Goal: Task Accomplishment & Management: Manage account settings

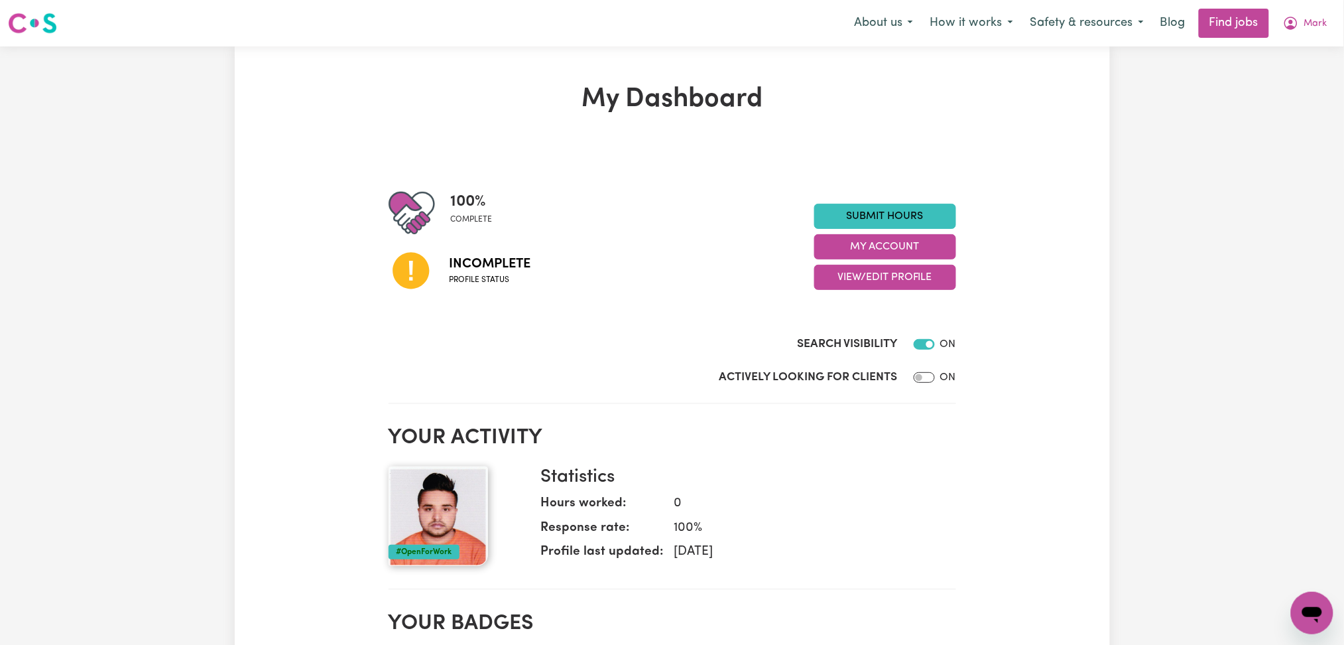
checkbox input "false"
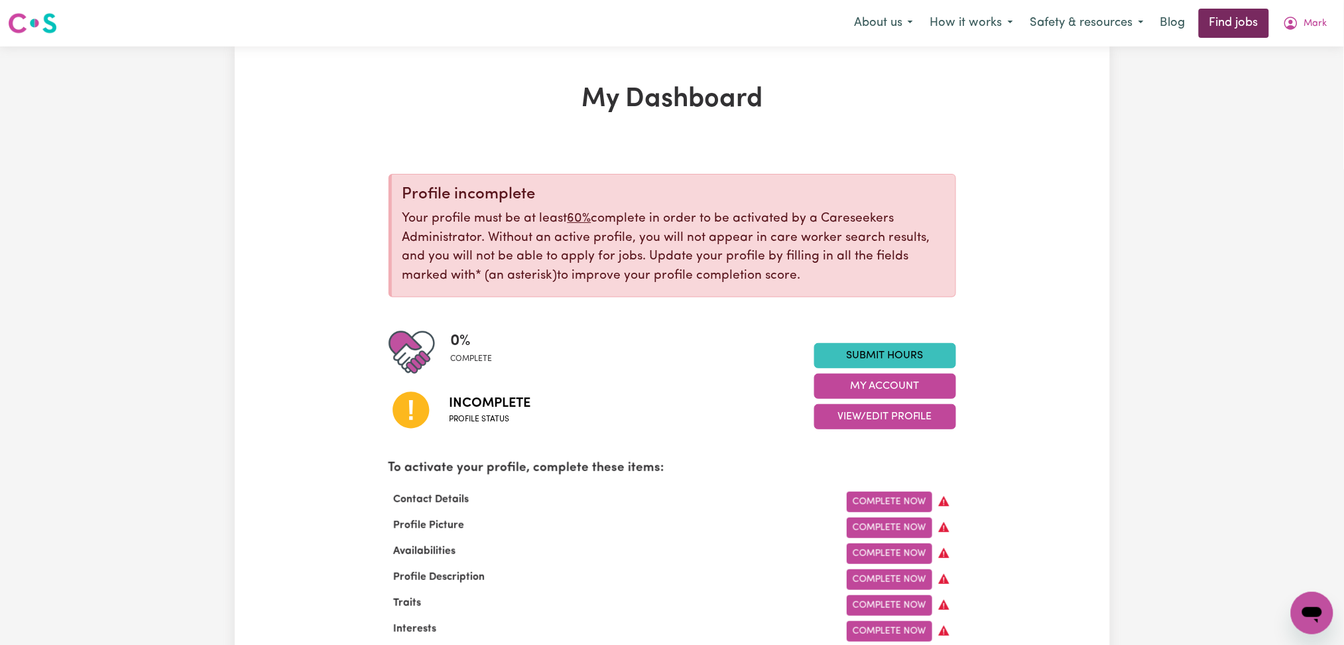
click at [1226, 17] on link "Find jobs" at bounding box center [1234, 23] width 70 height 29
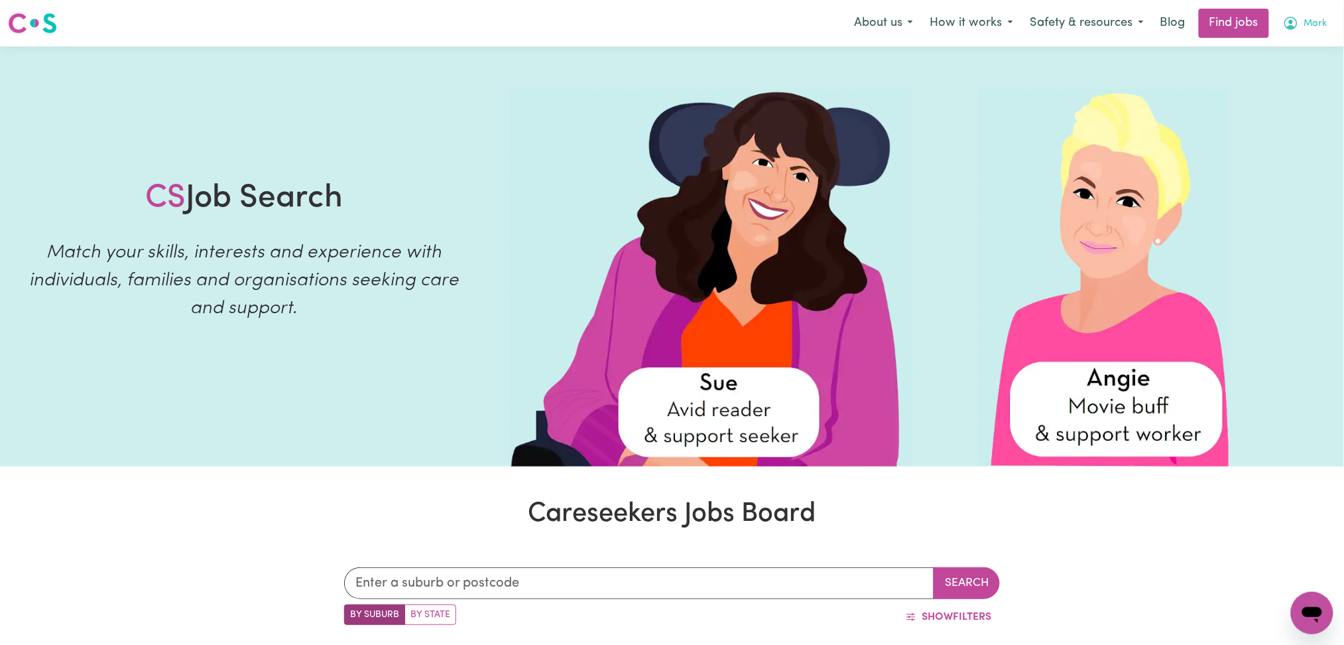
click at [1304, 22] on span "Mark" at bounding box center [1315, 24] width 23 height 15
click at [1287, 97] on link "Logout" at bounding box center [1283, 101] width 105 height 25
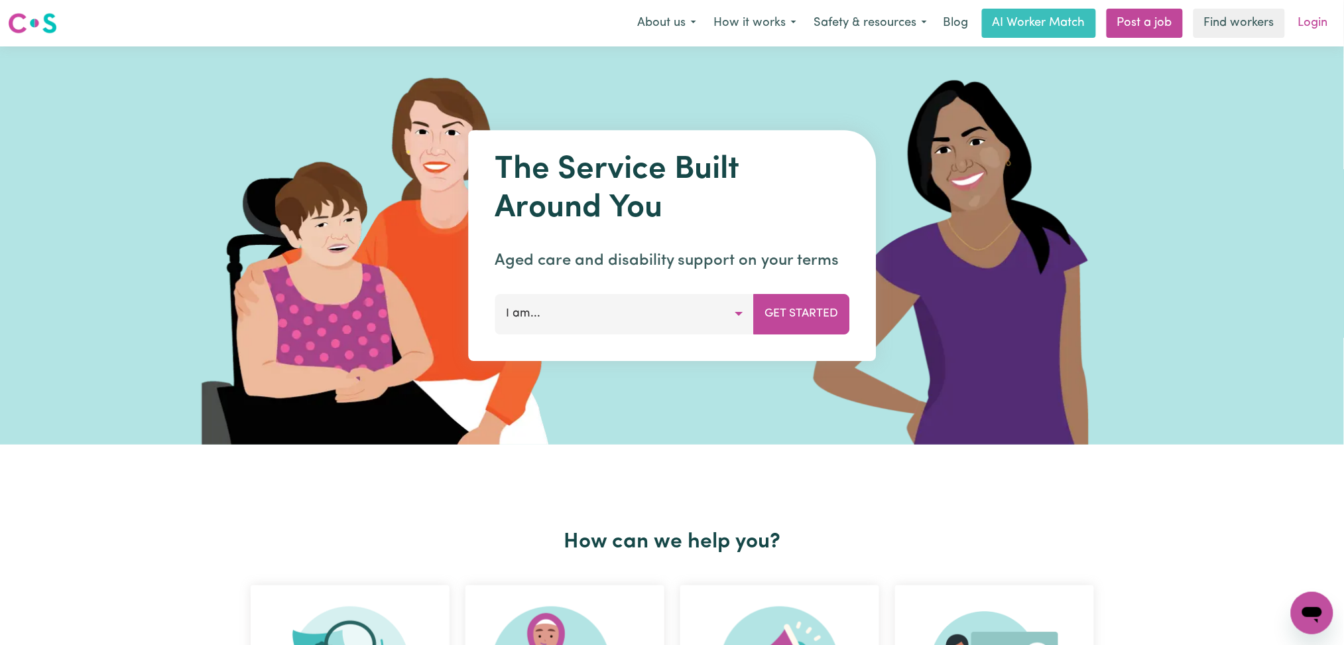
click at [1320, 14] on link "Login" at bounding box center [1313, 23] width 46 height 29
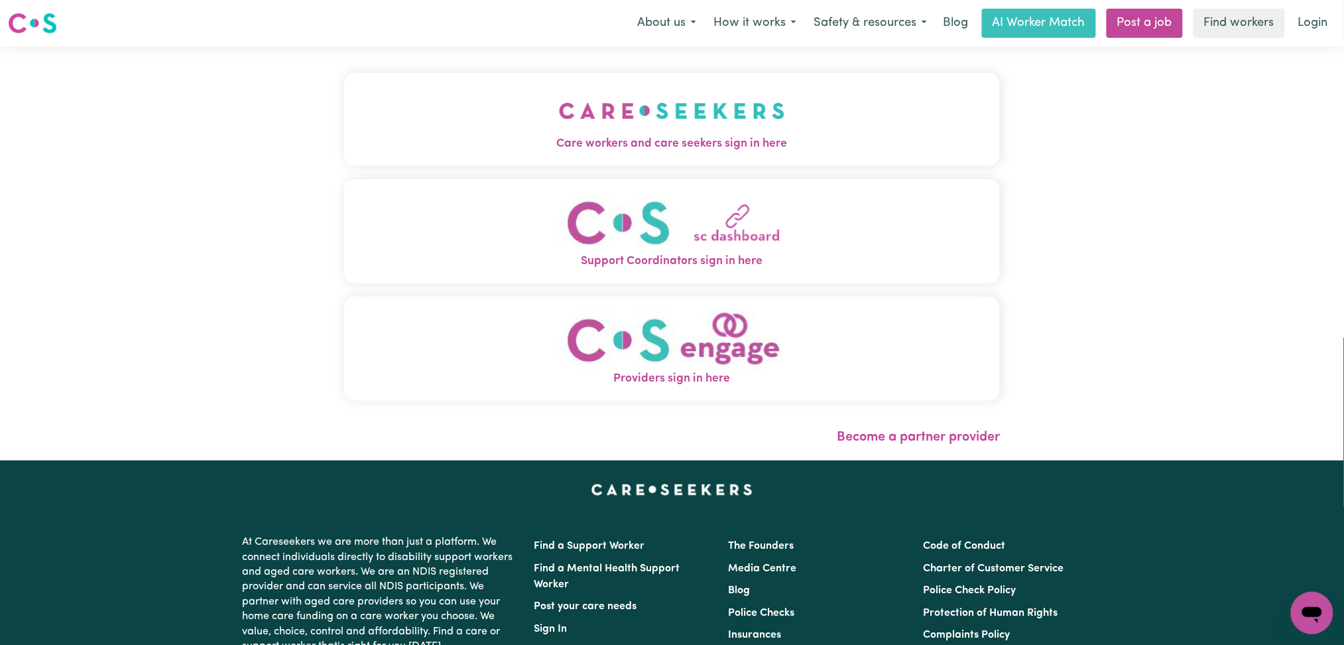
click at [598, 118] on div "Care workers and care seekers sign in here Support Coordinators sign in here Pr…" at bounding box center [672, 253] width 672 height 414
click at [426, 139] on span "Care workers and care seekers sign in here" at bounding box center [672, 143] width 657 height 17
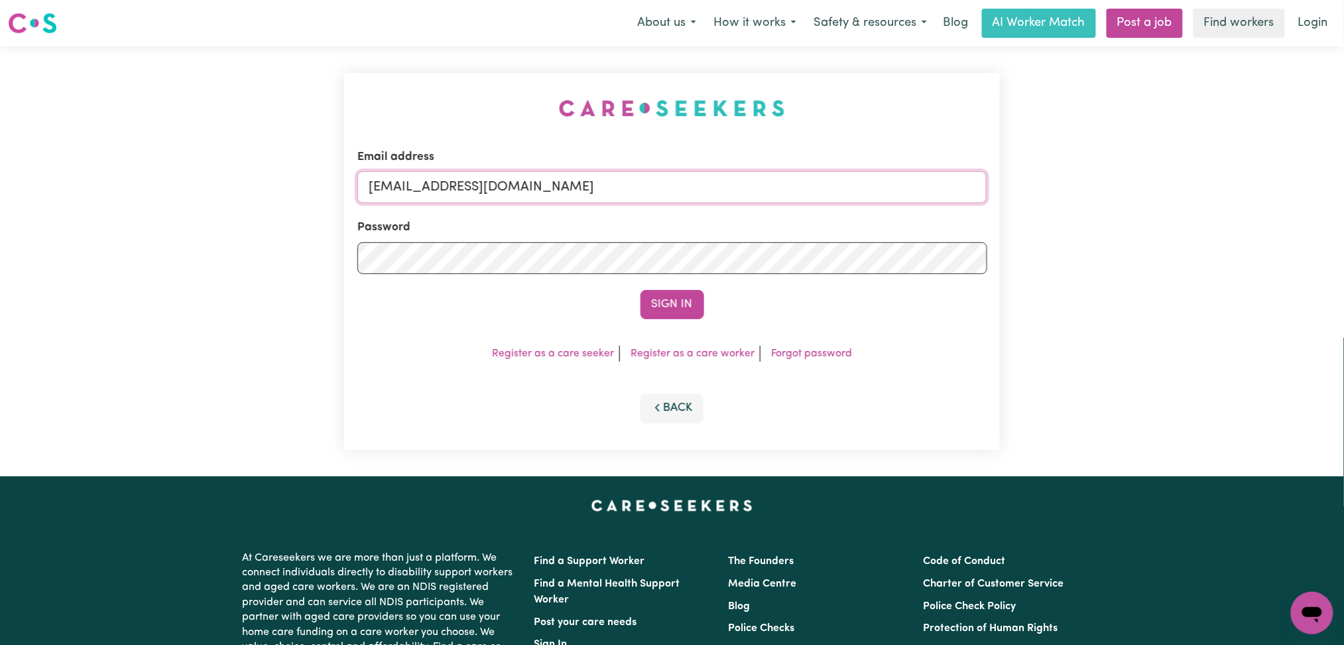
drag, startPoint x: 570, startPoint y: 184, endPoint x: 557, endPoint y: 186, distance: 12.8
click at [570, 184] on input "[EMAIL_ADDRESS][DOMAIN_NAME]" at bounding box center [672, 187] width 630 height 32
drag, startPoint x: 438, startPoint y: 176, endPoint x: 792, endPoint y: 182, distance: 354.2
click at [794, 178] on input "Superuser~[EMAIL_ADDRESS][DOMAIN_NAME]" at bounding box center [672, 187] width 630 height 32
type input "Superuser~[EMAIL_ADDRESS][DOMAIN_NAME]"
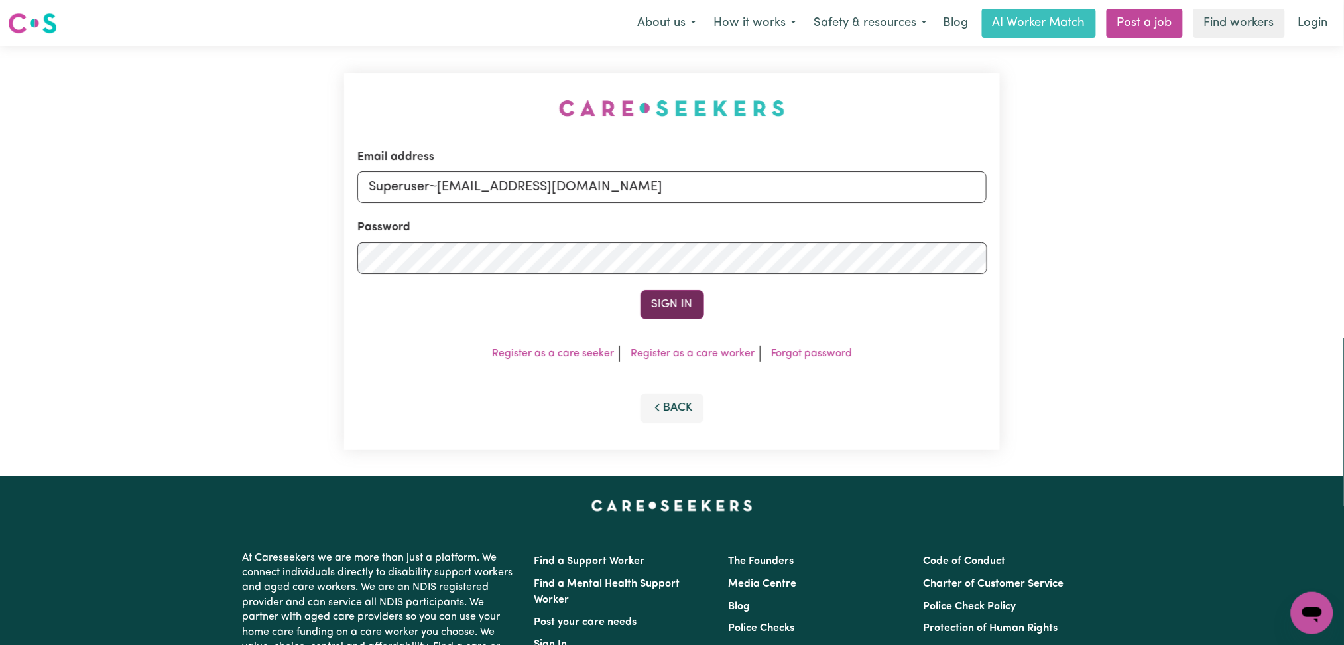
click at [694, 298] on button "Sign In" at bounding box center [673, 304] width 64 height 29
